Goal: Obtain resource: Download file/media

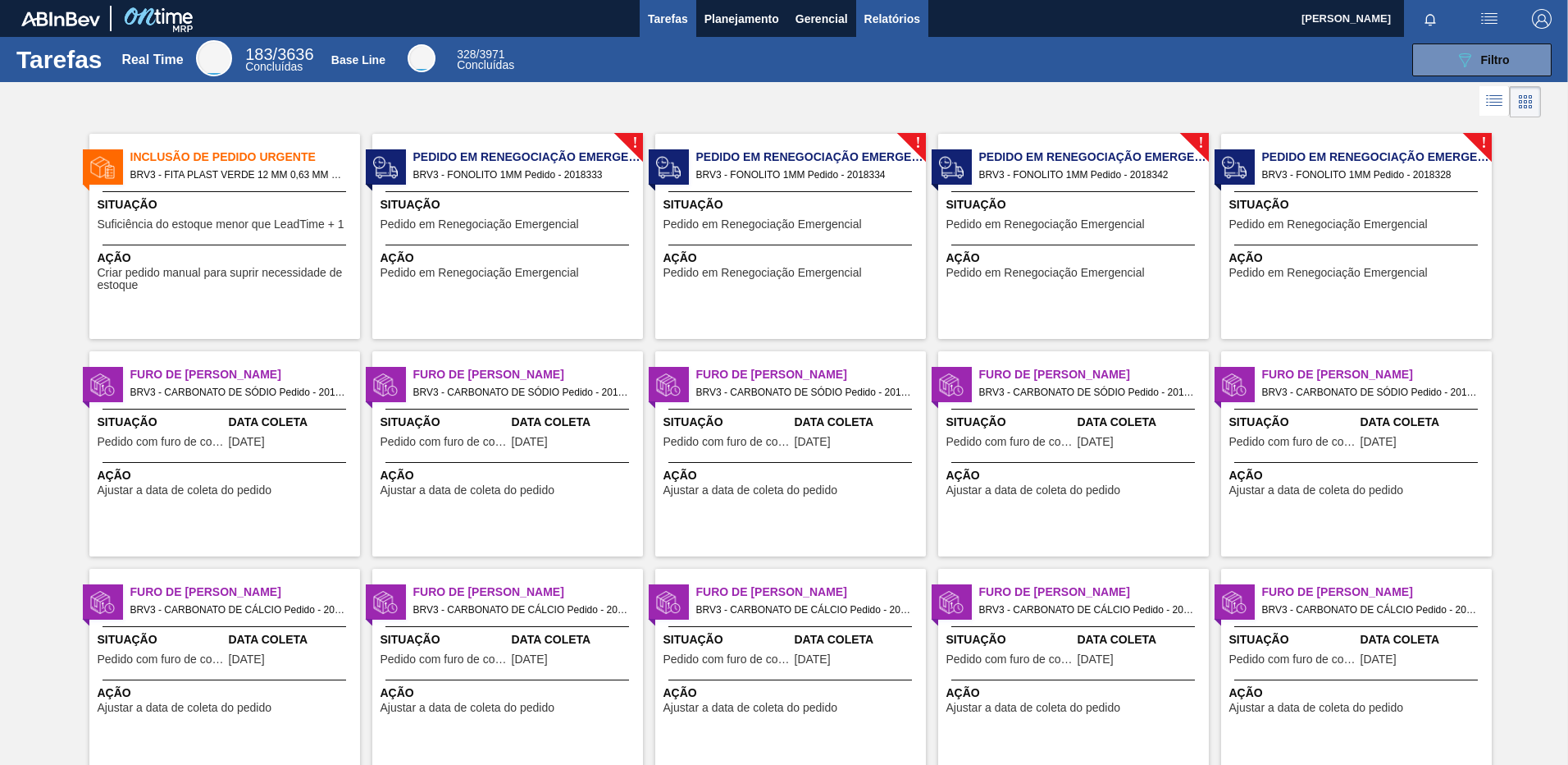
click at [904, 12] on span "Relatórios" at bounding box center [892, 19] width 56 height 20
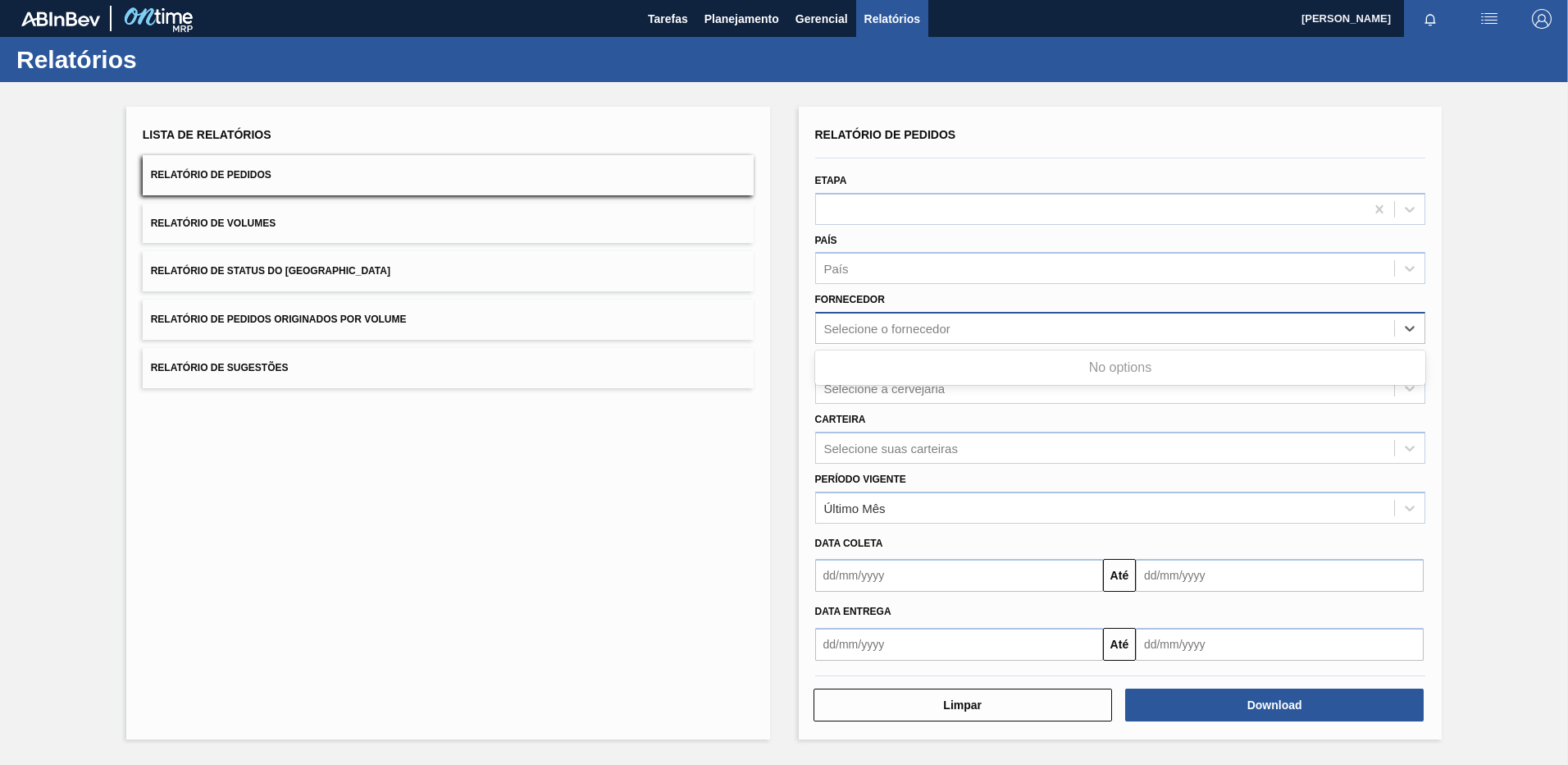
click at [918, 334] on div "Selecione o fornecedor" at bounding box center [1105, 328] width 579 height 23
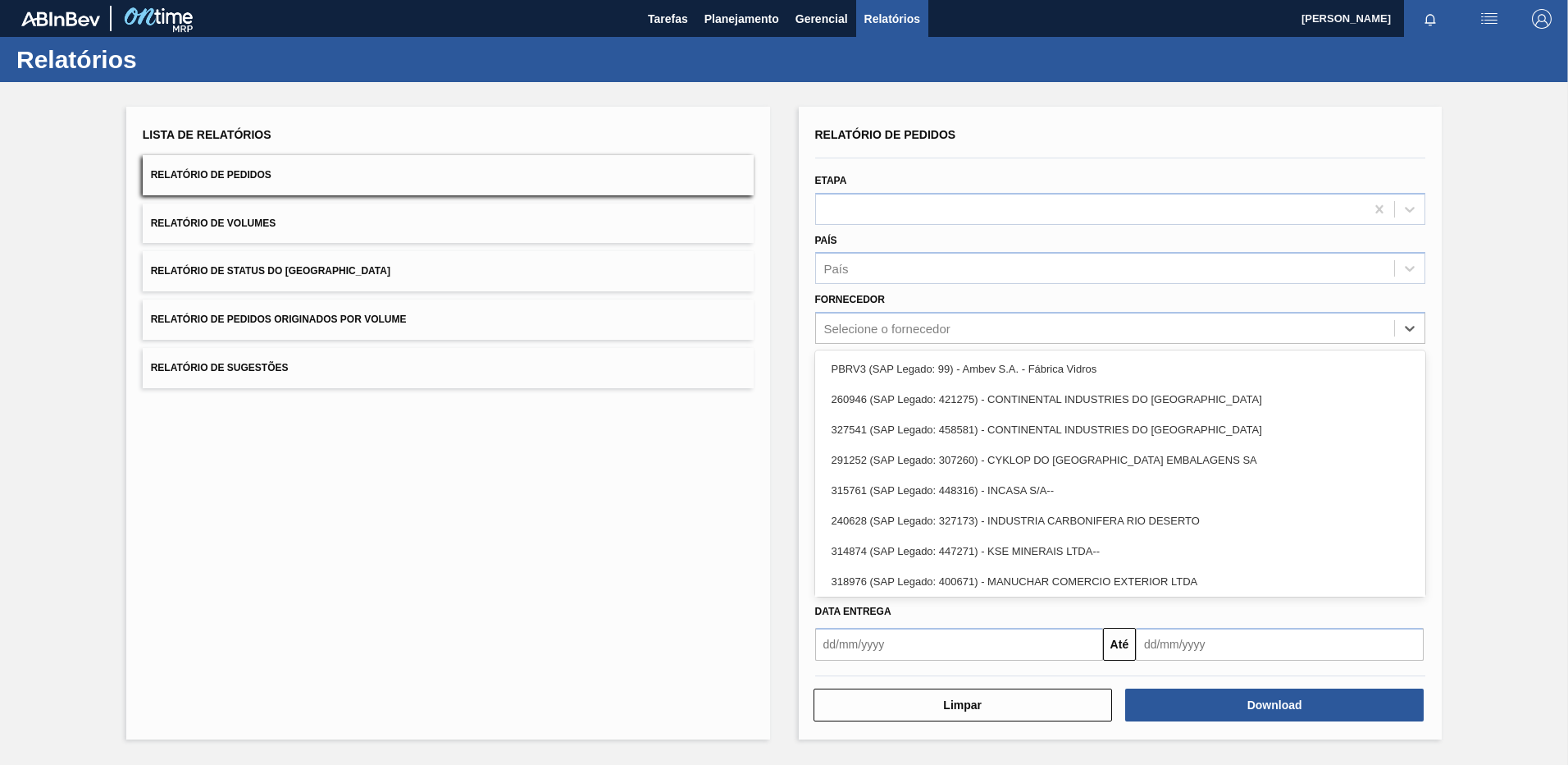
click at [889, 360] on div "PBRV3 (SAP Legado: 99) - Ambev S.A. - Fábrica Vidros" at bounding box center [1121, 369] width 611 height 31
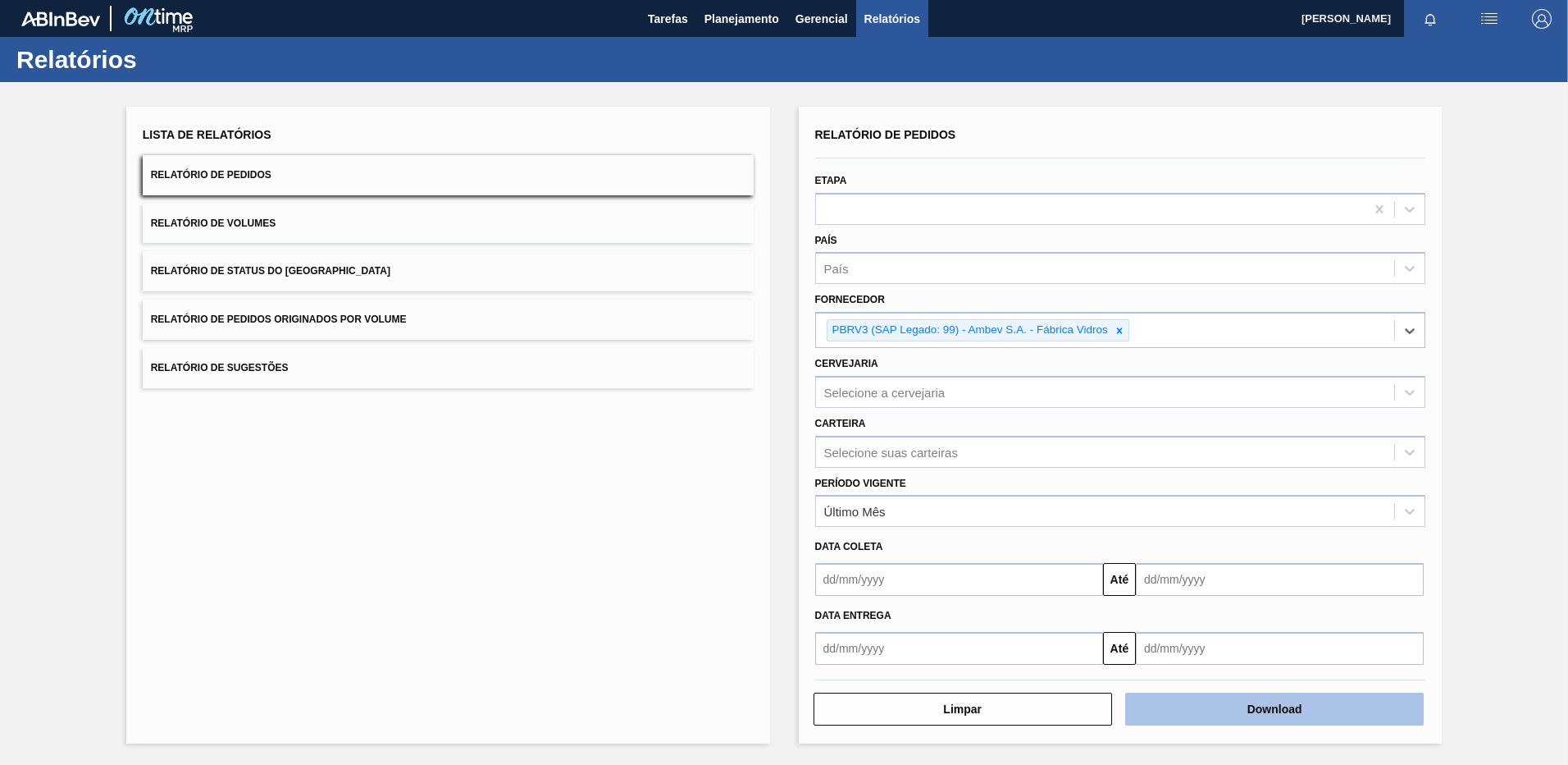
click at [1200, 707] on button "Download" at bounding box center [1274, 708] width 298 height 33
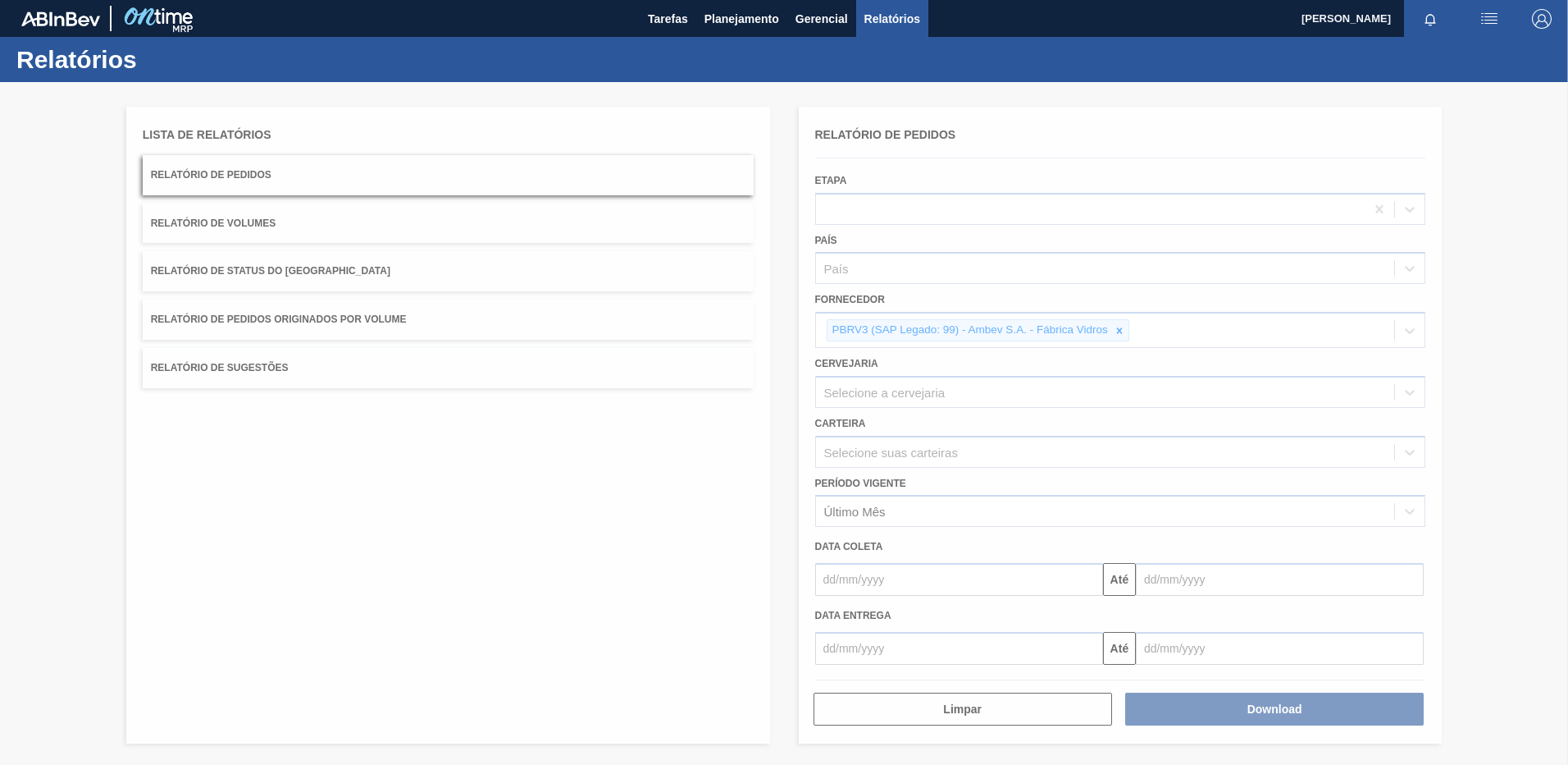
click at [1005, 578] on div at bounding box center [784, 423] width 1568 height 682
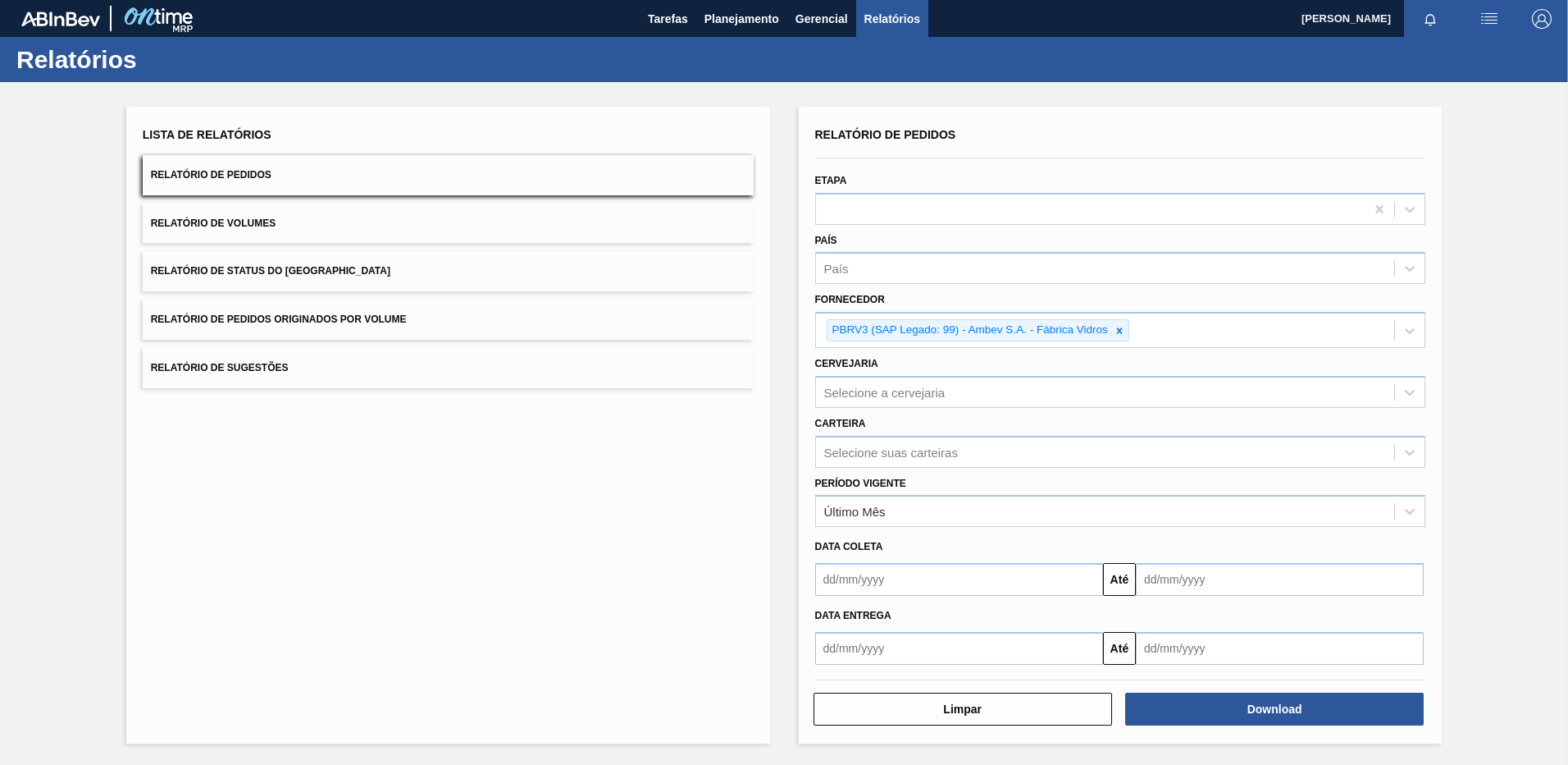
click at [1005, 578] on input "text" at bounding box center [959, 579] width 288 height 33
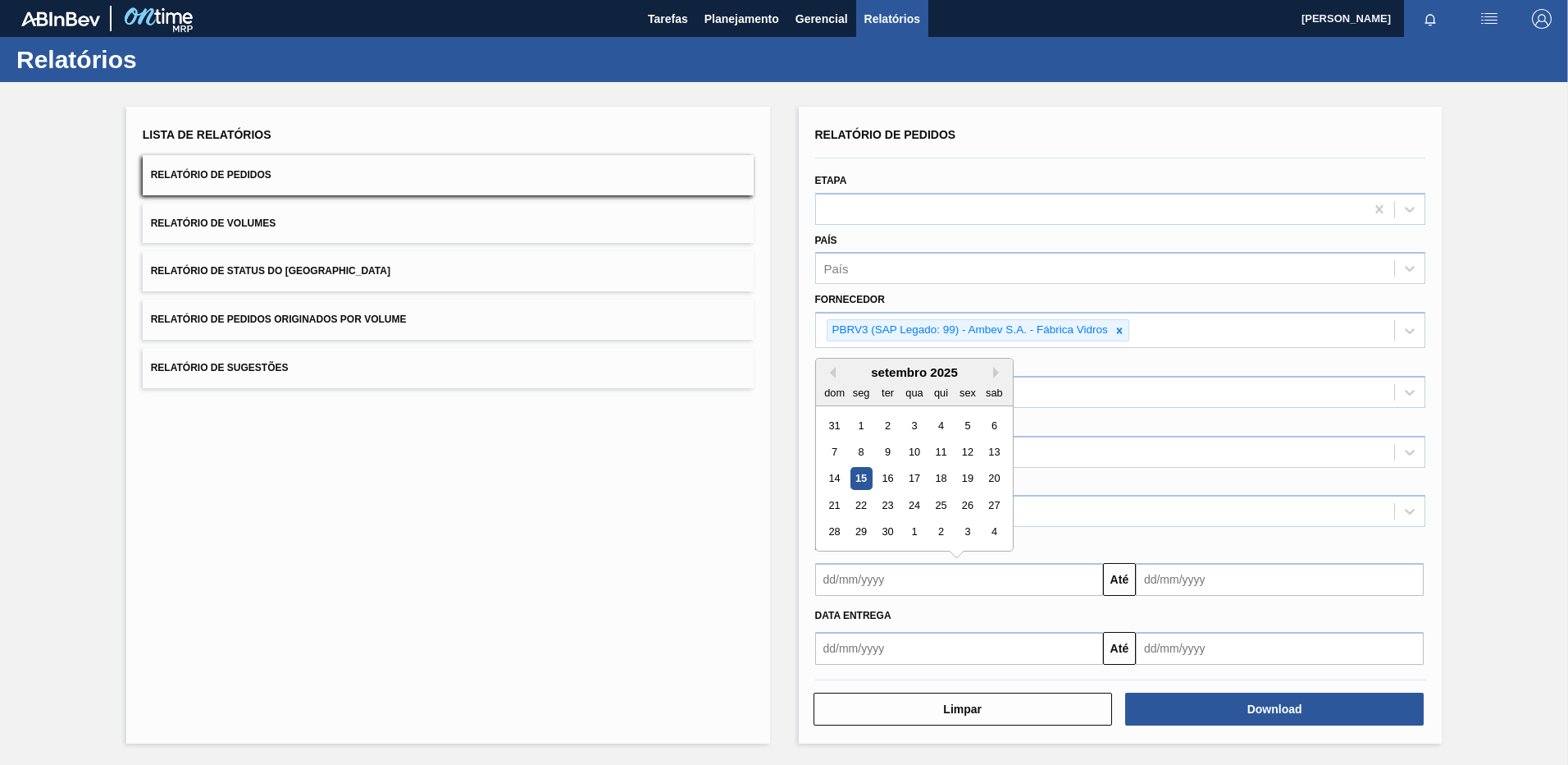
click at [864, 480] on div "15" at bounding box center [861, 478] width 22 height 22
type input "[DATE]"
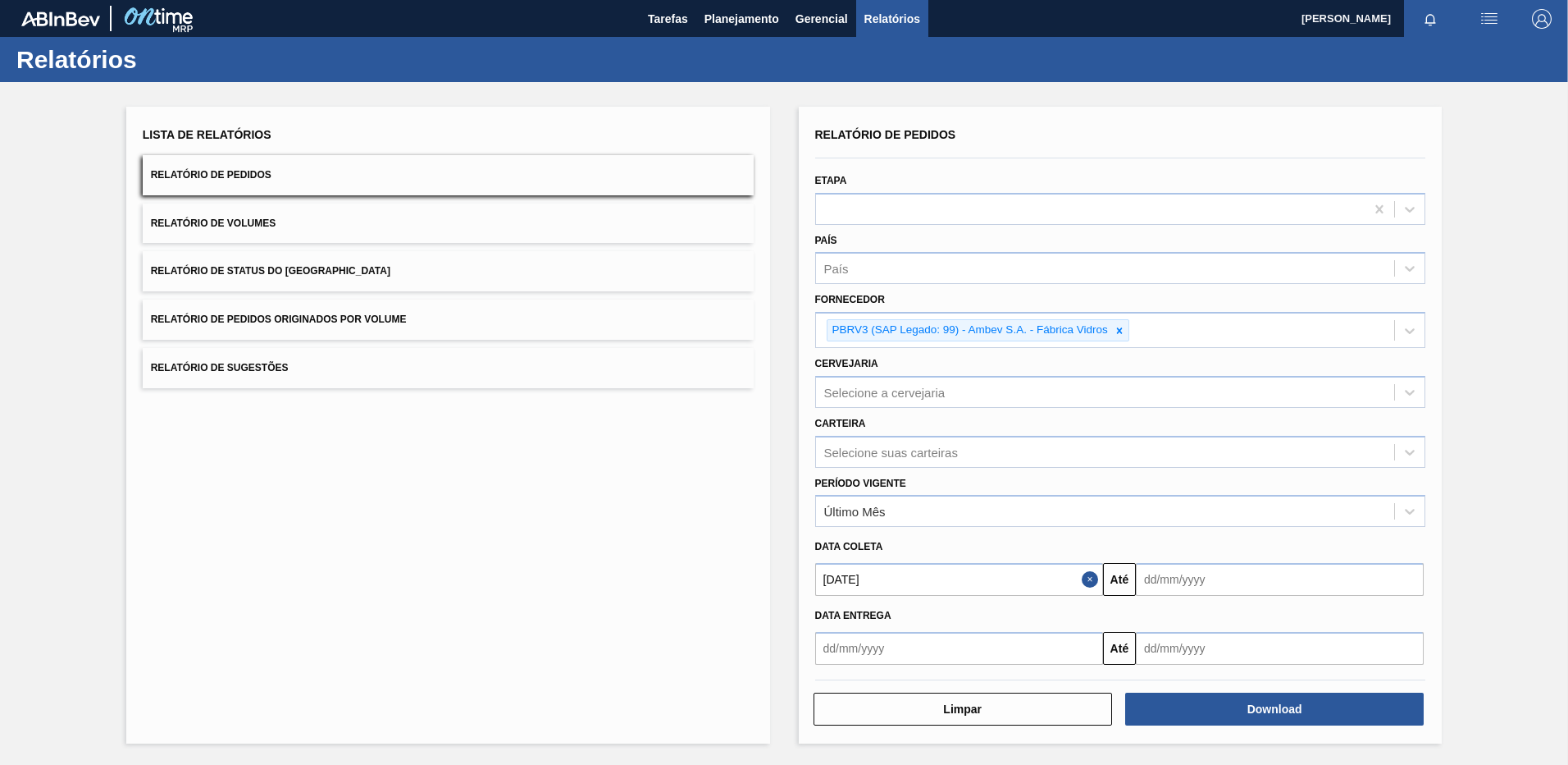
click at [1267, 584] on input "text" at bounding box center [1280, 579] width 288 height 33
click at [1156, 505] on div "21" at bounding box center [1155, 504] width 22 height 22
type input "[DATE]"
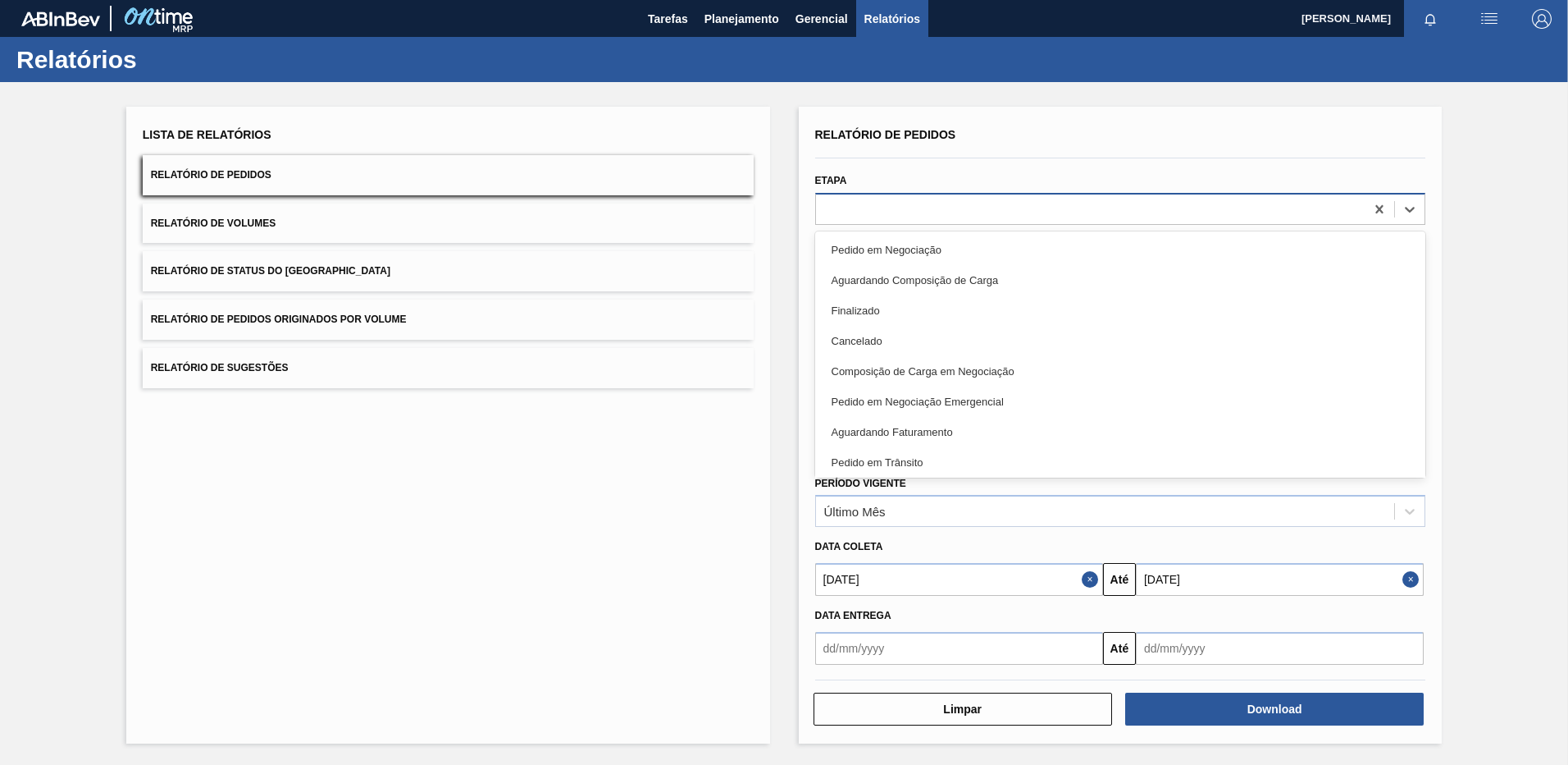
click at [902, 215] on div at bounding box center [1091, 209] width 550 height 23
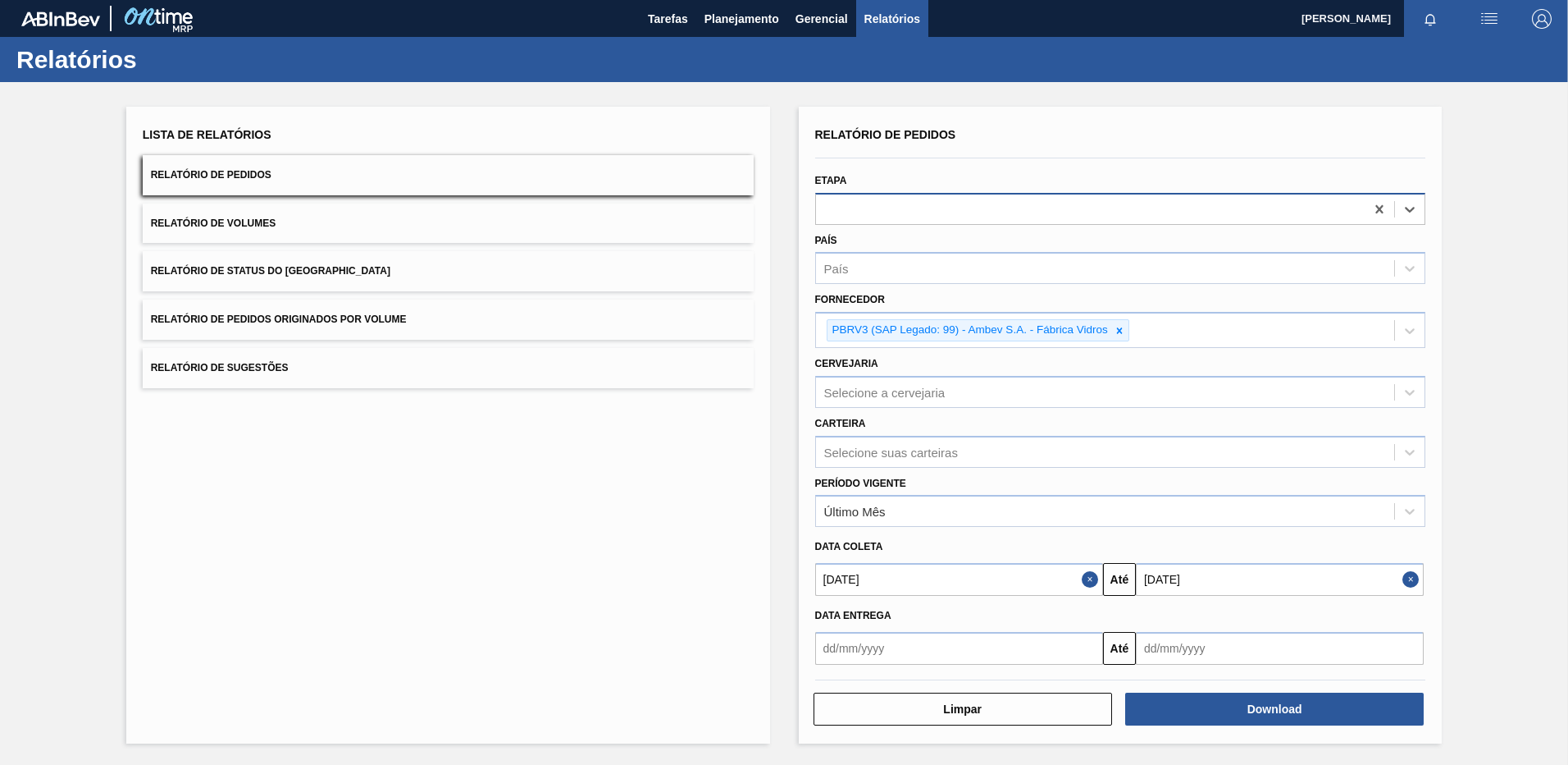
click at [967, 200] on div at bounding box center [1091, 209] width 550 height 23
click at [1313, 709] on button "Download" at bounding box center [1274, 708] width 298 height 33
